Goal: Task Accomplishment & Management: Use online tool/utility

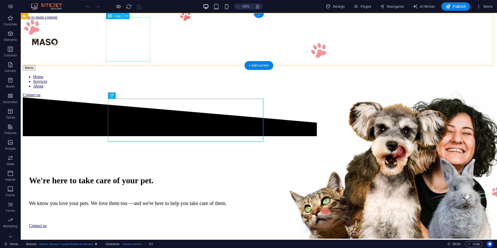
click at [133, 46] on div at bounding box center [259, 42] width 472 height 45
click at [132, 44] on div at bounding box center [259, 42] width 472 height 45
select select "px"
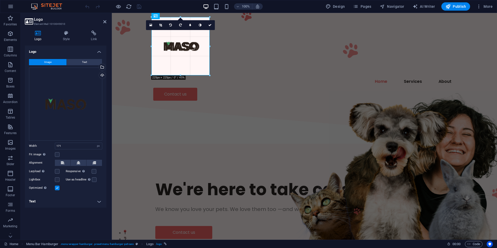
drag, startPoint x: 195, startPoint y: 61, endPoint x: 208, endPoint y: 76, distance: 19.2
click at [161, 24] on icon at bounding box center [160, 25] width 3 height 3
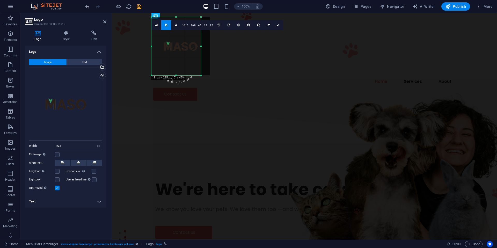
drag, startPoint x: 209, startPoint y: 74, endPoint x: 200, endPoint y: 53, distance: 23.5
click at [200, 53] on div "180 170 160 150 140 130 120 110 100 90 80 70 60 50 40 30 20 10 0 -10 -20 -30 -4…" at bounding box center [175, 46] width 49 height 58
drag, startPoint x: 152, startPoint y: 74, endPoint x: 162, endPoint y: 60, distance: 17.0
click at [162, 60] on div "180 170 160 150 140 130 120 110 100 90 80 70 60 50 40 30 20 10 0 -10 -20 -30 -4…" at bounding box center [170, 46] width 39 height 58
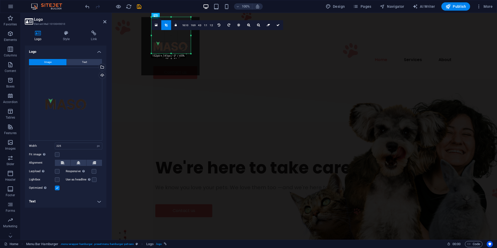
drag, startPoint x: 170, startPoint y: 75, endPoint x: 170, endPoint y: 53, distance: 21.7
click at [170, 53] on div at bounding box center [170, 54] width 39 height 2
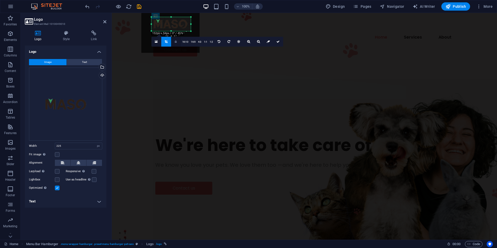
drag, startPoint x: 171, startPoint y: 17, endPoint x: 172, endPoint y: 39, distance: 22.3
click at [172, 31] on div "180 170 160 150 140 130 120 110 100 90 80 70 60 50 40 30 20 10 0 -10 -20 -30 -4…" at bounding box center [170, 24] width 39 height 14
click at [275, 40] on link at bounding box center [278, 42] width 10 height 10
type input "152"
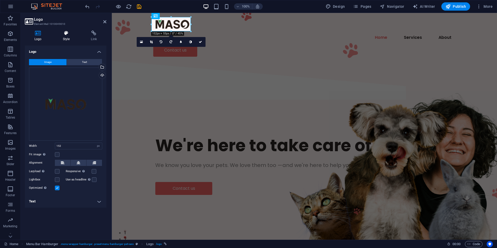
click at [67, 40] on h4 "Style" at bounding box center [67, 36] width 28 height 11
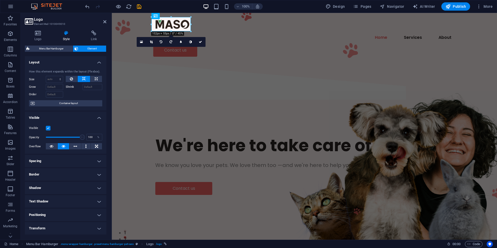
scroll to position [39, 0]
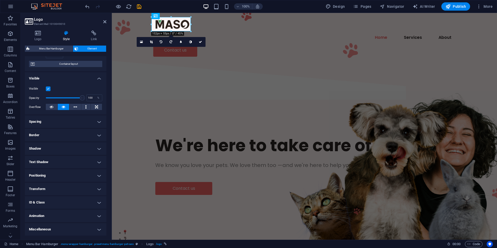
click at [82, 213] on h4 "Animation" at bounding box center [66, 216] width 82 height 12
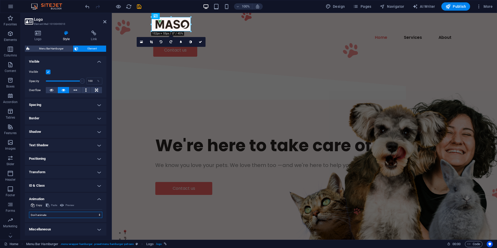
click at [92, 215] on select "Don't animate Show / Hide Slide up/down Zoom in/out Slide left to right Slide r…" at bounding box center [65, 215] width 73 height 6
select select "fade"
click at [29, 212] on select "Don't animate Show / Hide Slide up/down Zoom in/out Slide left to right Slide r…" at bounding box center [65, 215] width 73 height 6
select select "scroll"
click at [95, 215] on select "Don't animate Show / Hide Slide up/down Zoom in/out Slide left to right Slide r…" at bounding box center [65, 215] width 73 height 6
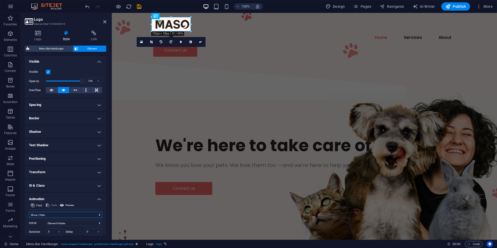
select select "slide"
click at [29, 212] on select "Don't animate Show / Hide Slide up/down Zoom in/out Slide left to right Slide r…" at bounding box center [65, 215] width 73 height 6
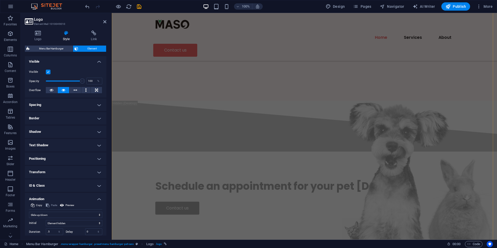
scroll to position [1636, 0]
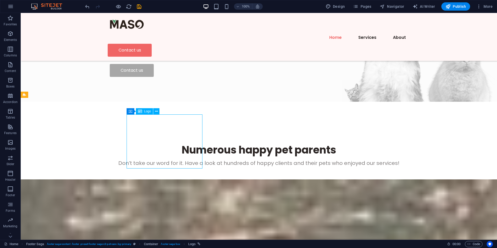
select select "px"
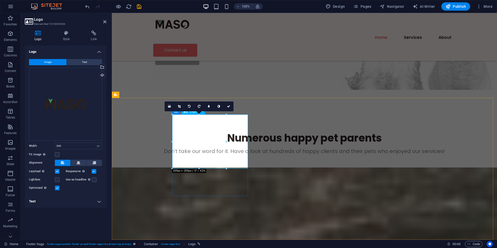
scroll to position [1636, 0]
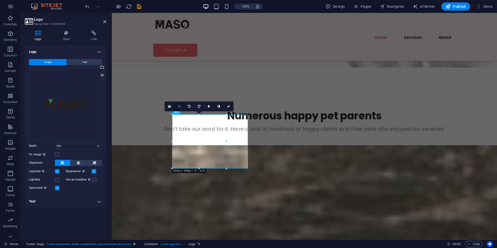
click at [179, 107] on icon at bounding box center [179, 106] width 3 height 3
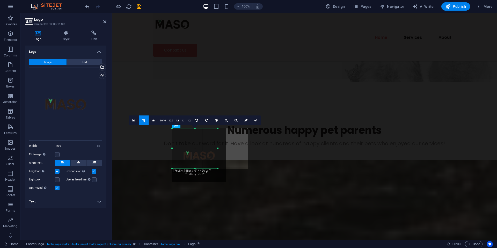
scroll to position [1621, 0]
drag, startPoint x: 226, startPoint y: 168, endPoint x: 217, endPoint y: 153, distance: 17.5
click at [217, 153] on div "180 170 160 150 140 130 120 110 100 90 80 70 60 50 40 30 20 10 0 -10 -20 -30 -4…" at bounding box center [194, 148] width 45 height 39
drag, startPoint x: 172, startPoint y: 149, endPoint x: 179, endPoint y: 150, distance: 7.3
click at [179, 150] on div "180 170 160 150 140 130 120 110 100 90 80 70 60 50 40 30 20 10 0 -10 -20 -30 -4…" at bounding box center [191, 148] width 38 height 39
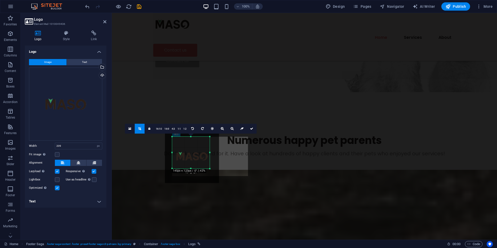
scroll to position [1608, 0]
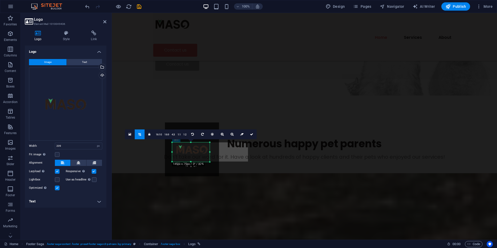
drag, startPoint x: 190, startPoint y: 129, endPoint x: 190, endPoint y: 149, distance: 19.9
click at [190, 149] on div "180 170 160 150 140 130 120 110 100 90 80 70 60 50 40 30 20 10 0 -10 -20 -30 -4…" at bounding box center [191, 151] width 38 height 19
click at [92, 41] on div "Logo Style Link Logo Image Text Drag files here, click to choose files or selec…" at bounding box center [66, 133] width 82 height 205
click at [67, 36] on h4 "Style" at bounding box center [67, 36] width 28 height 11
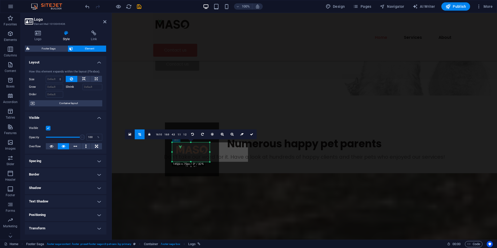
scroll to position [39, 0]
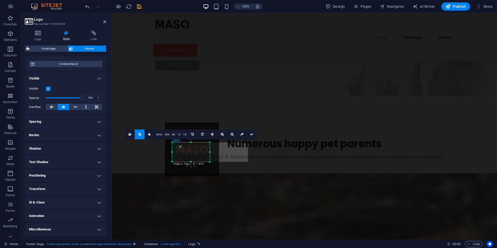
click at [61, 213] on h4 "Animation" at bounding box center [66, 216] width 82 height 12
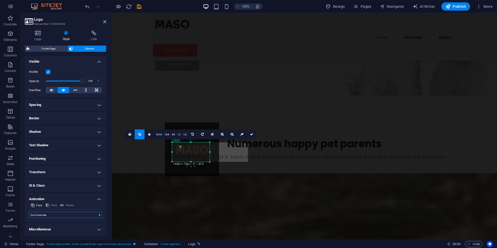
click at [91, 217] on select "Don't animate Show / Hide Slide up/down Zoom in/out Slide left to right Slide r…" at bounding box center [65, 215] width 73 height 6
select select "slide"
click at [29, 212] on select "Don't animate Show / Hide Slide up/down Zoom in/out Slide left to right Slide r…" at bounding box center [65, 215] width 73 height 6
select select "scroll"
click at [250, 134] on icon at bounding box center [251, 134] width 3 height 3
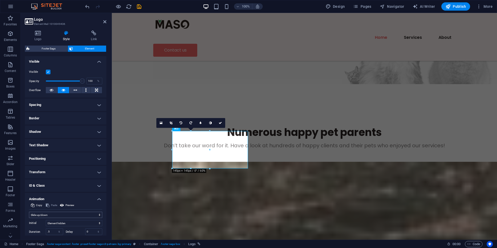
scroll to position [1608, 0]
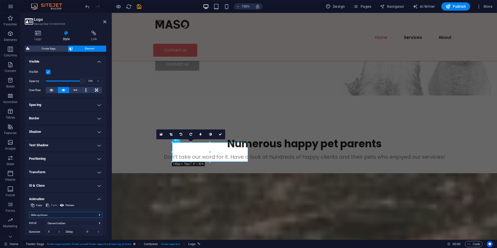
click at [64, 215] on select "Don't animate Show / Hide Slide up/down Zoom in/out Slide left to right Slide r…" at bounding box center [65, 215] width 73 height 6
select select "shrink"
click at [29, 212] on select "Don't animate Show / Hide Slide up/down Zoom in/out Slide left to right Slide r…" at bounding box center [65, 215] width 73 height 6
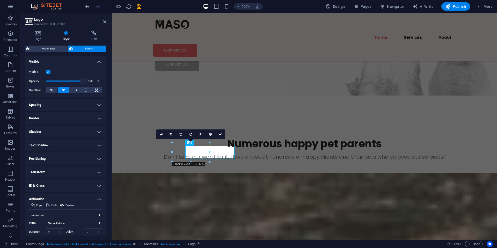
click at [65, 219] on div "Initial Element hidden Element shown Duration .5 s [PERSON_NAME] 0 s ms [PERSON…" at bounding box center [65, 236] width 73 height 37
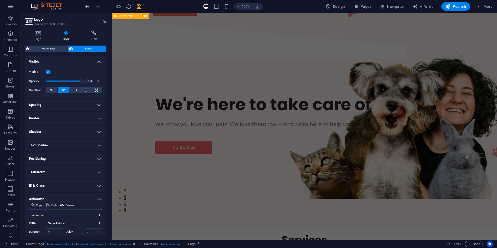
scroll to position [0, 0]
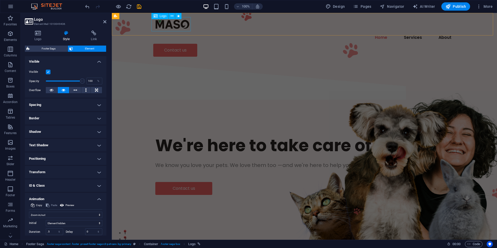
drag, startPoint x: 174, startPoint y: 31, endPoint x: 265, endPoint y: 29, distance: 91.2
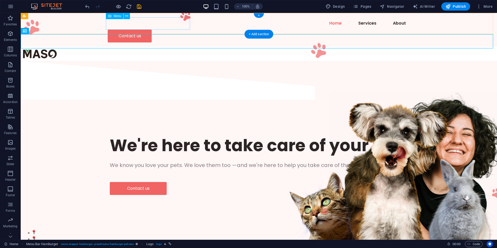
click at [174, 29] on nav "Home Services About" at bounding box center [259, 23] width 302 height 12
click at [50, 33] on div "Menu Home Services About Contact us" at bounding box center [259, 30] width 476 height 34
click at [47, 47] on div at bounding box center [259, 54] width 476 height 14
select select "slide"
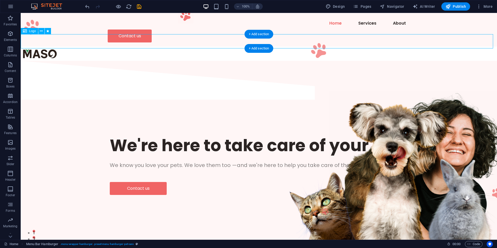
select select "s"
select select "scroll"
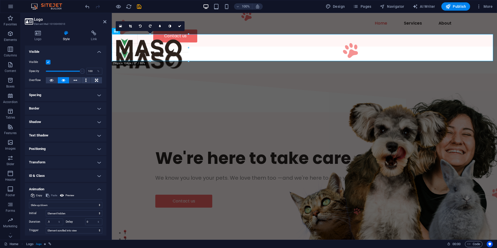
drag, startPoint x: 150, startPoint y: 48, endPoint x: 164, endPoint y: 61, distance: 18.5
drag, startPoint x: 179, startPoint y: 27, endPoint x: 158, endPoint y: 25, distance: 21.6
click at [179, 27] on icon at bounding box center [179, 26] width 3 height 3
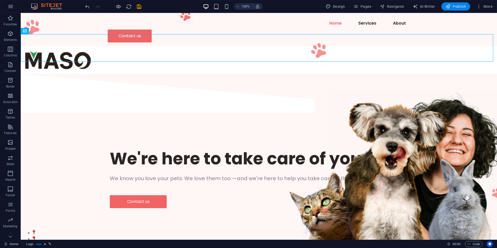
click at [464, 8] on span "Publish" at bounding box center [456, 6] width 20 height 5
